Goal: Communication & Community: Answer question/provide support

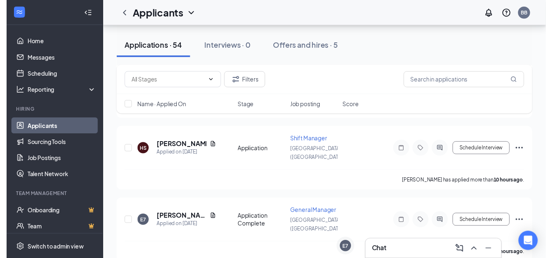
scroll to position [155, 0]
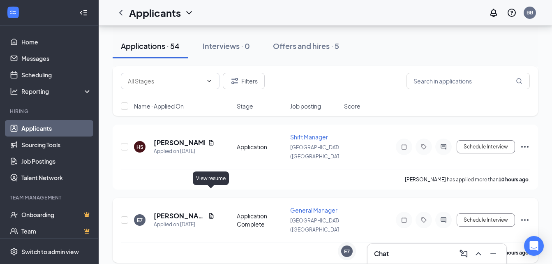
click at [212, 213] on icon "Document" at bounding box center [211, 215] width 5 height 5
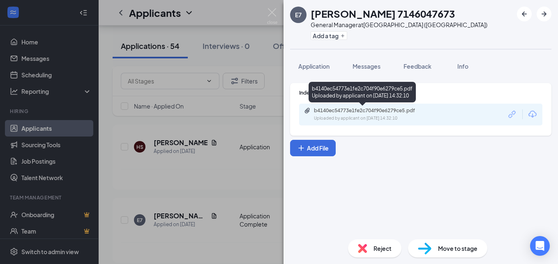
click at [389, 113] on div "b4140ec54773e1fe2c704f90e6279ce5.pdf" at bounding box center [371, 110] width 115 height 7
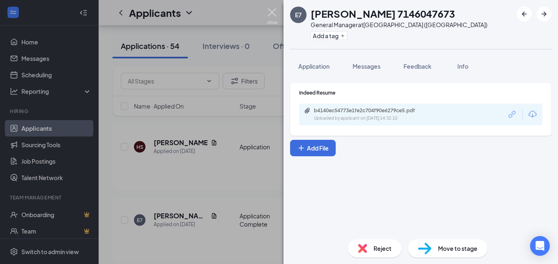
click at [274, 11] on img at bounding box center [272, 16] width 10 height 16
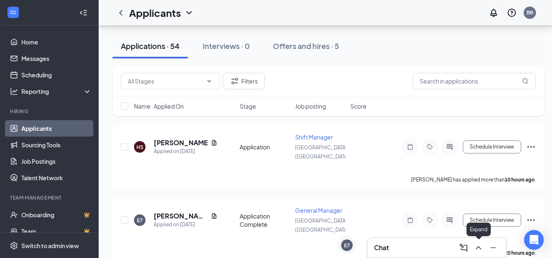
click at [479, 250] on icon "ChevronUp" at bounding box center [479, 248] width 10 height 10
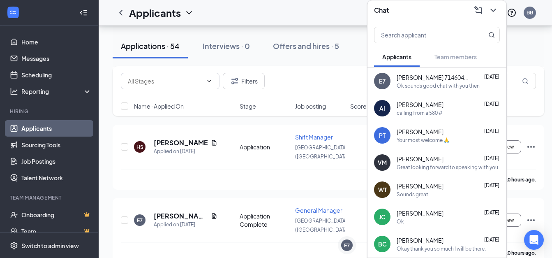
click at [404, 82] on div "Ok sounds good chat with you then" at bounding box center [438, 85] width 83 height 7
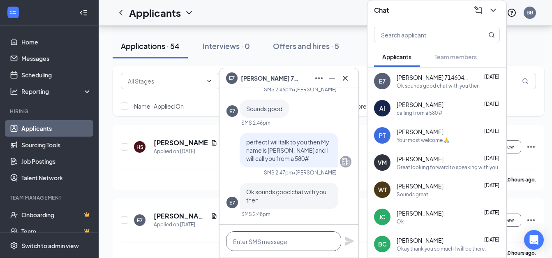
click at [279, 240] on textarea at bounding box center [283, 241] width 115 height 20
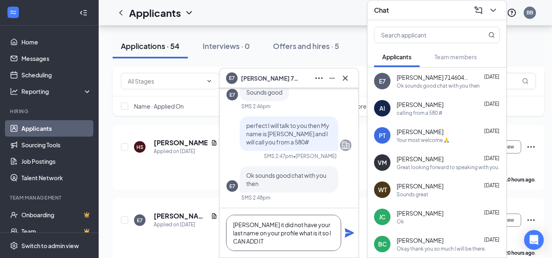
click at [298, 236] on textarea "[PERSON_NAME] it did not have your last name on your profile what is it so I CA…" at bounding box center [283, 233] width 115 height 36
click at [316, 233] on textarea "[PERSON_NAME] it did not have your last name on your profile. What is it so I C…" at bounding box center [283, 233] width 115 height 36
click at [319, 234] on textarea "[PERSON_NAME] it did not have your last name on your profile. What is it so I C…" at bounding box center [283, 233] width 115 height 36
type textarea "[PERSON_NAME] it did not have your last name on your profile. What is it so I C…"
click at [348, 237] on icon "Plane" at bounding box center [349, 233] width 10 height 10
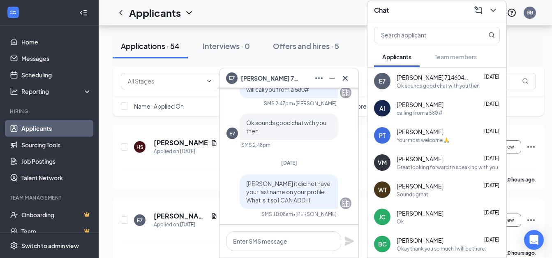
scroll to position [0, 0]
click at [261, 240] on textarea at bounding box center [283, 241] width 115 height 20
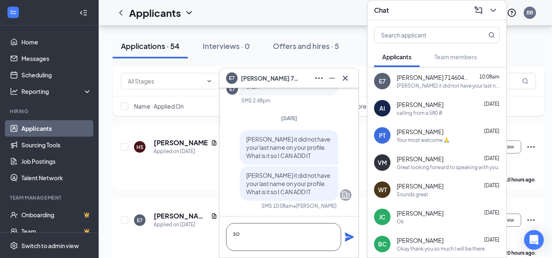
type textarea "s"
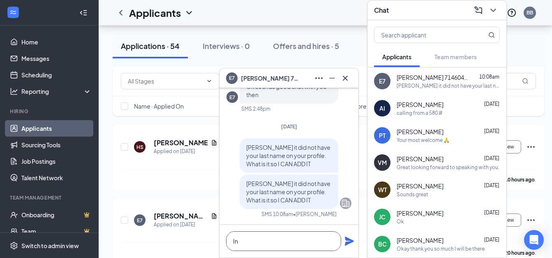
type textarea "I"
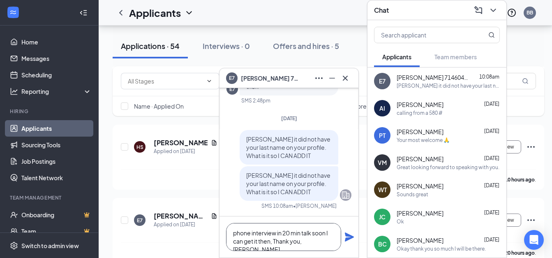
click at [267, 243] on textarea "phone interview in 20 min talk soon I can get it then, Thank you, [PERSON_NAME]" at bounding box center [283, 237] width 115 height 28
type textarea "phone interview in 20 min talk soon I can get it then, Thank you, [PERSON_NAME]"
click at [346, 237] on icon "Plane" at bounding box center [349, 237] width 10 height 10
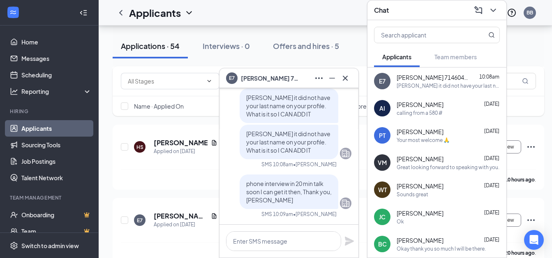
scroll to position [0, 0]
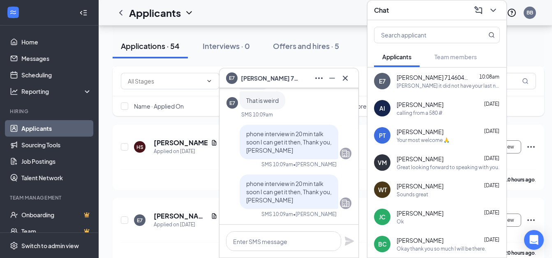
click at [495, 6] on icon "ChevronDown" at bounding box center [493, 10] width 10 height 10
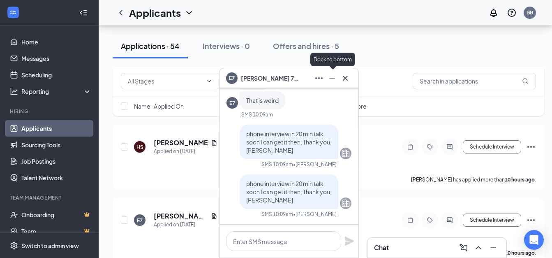
click at [336, 79] on icon "Minimize" at bounding box center [332, 78] width 10 height 10
